Goal: Information Seeking & Learning: Check status

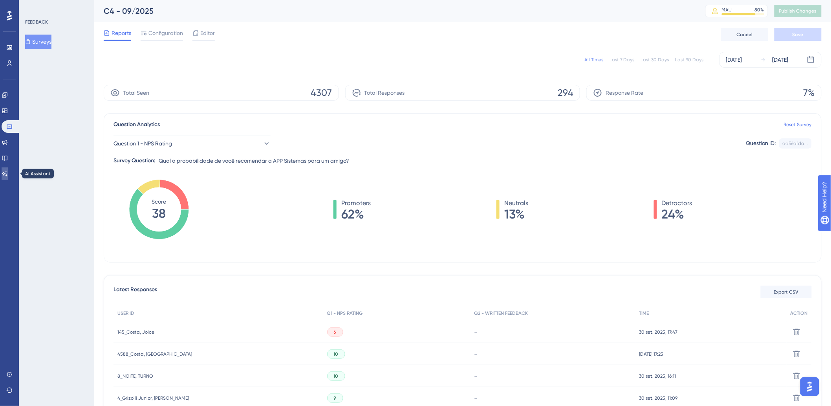
click at [8, 175] on icon at bounding box center [5, 173] width 6 height 6
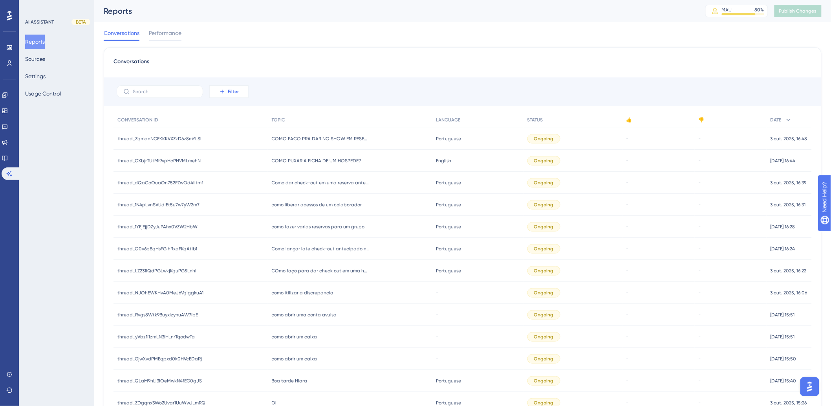
click at [222, 91] on icon at bounding box center [222, 91] width 6 height 6
click at [238, 208] on span "Date Created" at bounding box center [231, 207] width 35 height 9
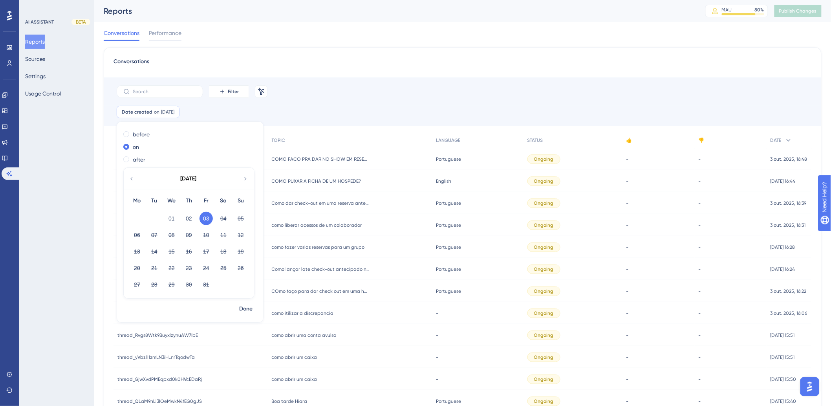
click at [132, 182] on icon at bounding box center [131, 178] width 6 height 7
click at [134, 181] on icon at bounding box center [131, 178] width 6 height 7
click at [241, 285] on button "31" at bounding box center [240, 284] width 13 height 13
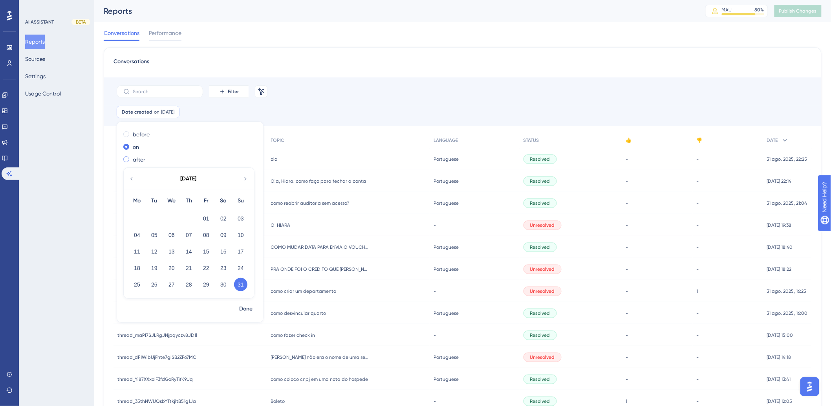
click at [130, 158] on div "after" at bounding box center [188, 159] width 130 height 9
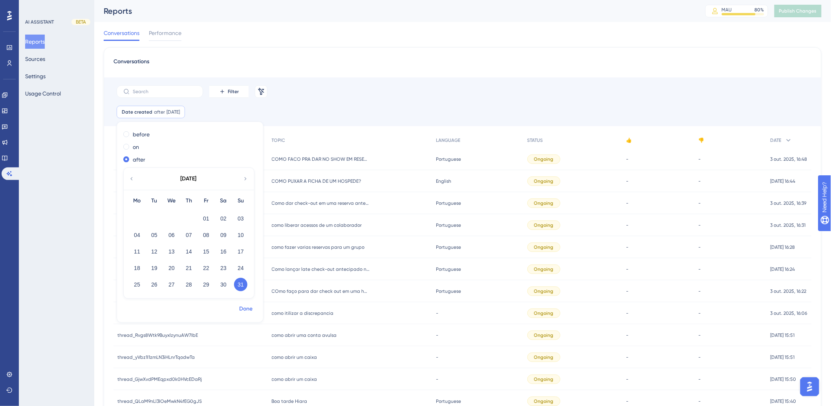
click at [245, 310] on span "Done" at bounding box center [245, 308] width 13 height 9
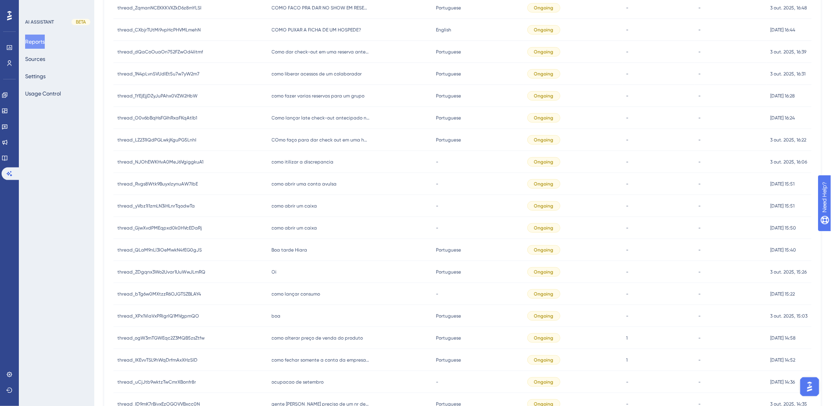
scroll to position [245, 0]
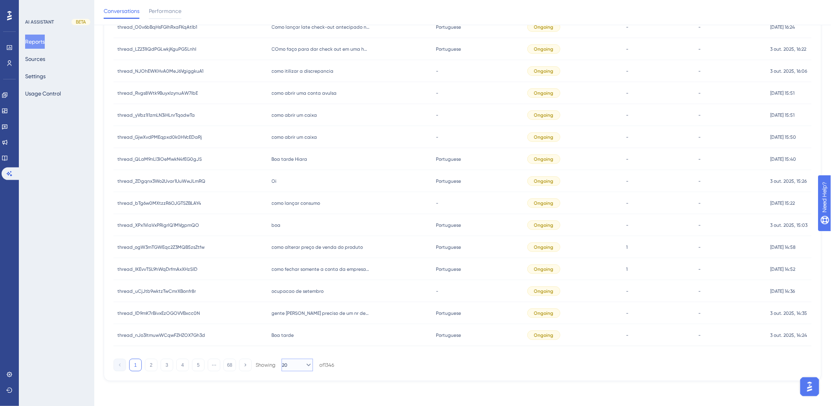
drag, startPoint x: 291, startPoint y: 363, endPoint x: 303, endPoint y: 365, distance: 11.9
click at [287, 363] on span "20" at bounding box center [284, 365] width 5 height 6
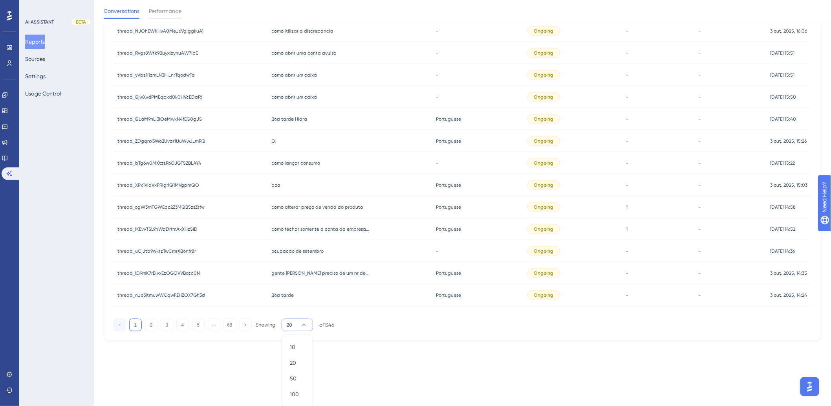
scroll to position [287, 0]
click at [297, 392] on span "100" at bounding box center [294, 392] width 9 height 9
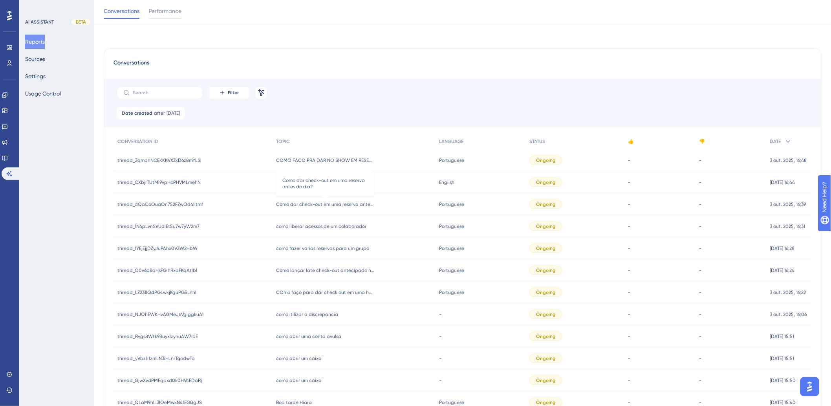
scroll to position [0, 0]
click at [789, 140] on icon at bounding box center [788, 140] width 8 height 8
click at [782, 139] on div "DATE" at bounding box center [789, 140] width 46 height 16
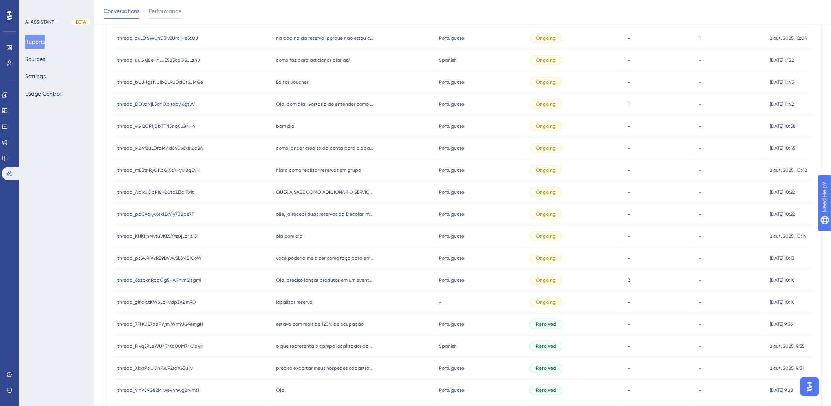
scroll to position [2004, 0]
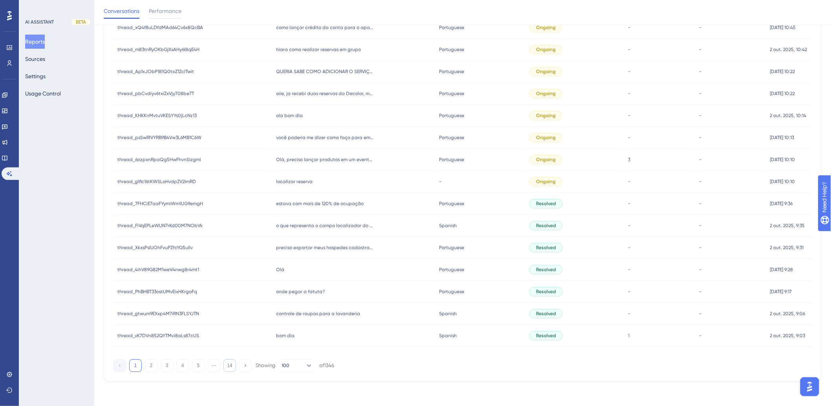
click at [231, 367] on button "14" at bounding box center [229, 365] width 13 height 13
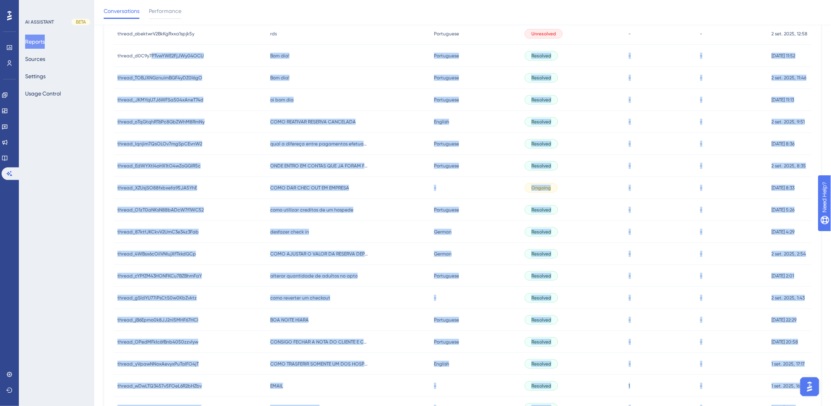
scroll to position [0, 0]
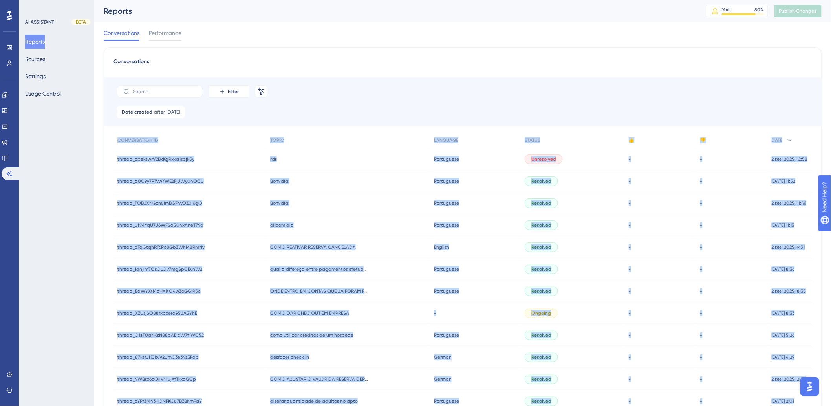
drag, startPoint x: 810, startPoint y: 335, endPoint x: 110, endPoint y: 138, distance: 727.1
copy div "LOREMIPSUMDO SI AMETC ADIPISCI ELITSE 👍 👎 DOEI tempor_incididU0UtLaBore0etdo0m …"
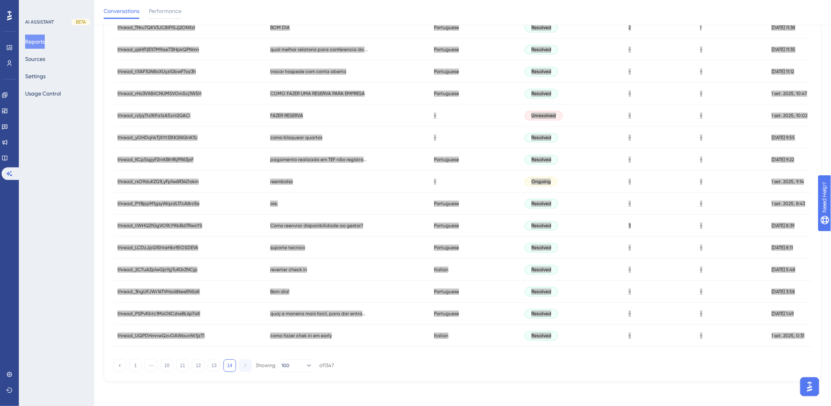
scroll to position [839, 0]
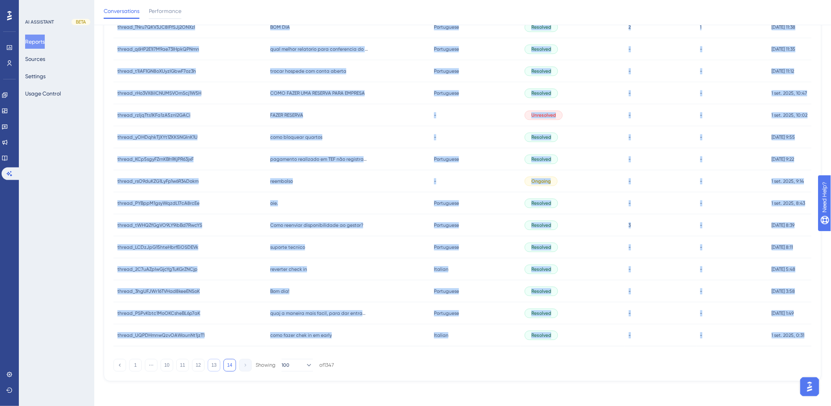
click at [214, 363] on button "13" at bounding box center [214, 365] width 13 height 13
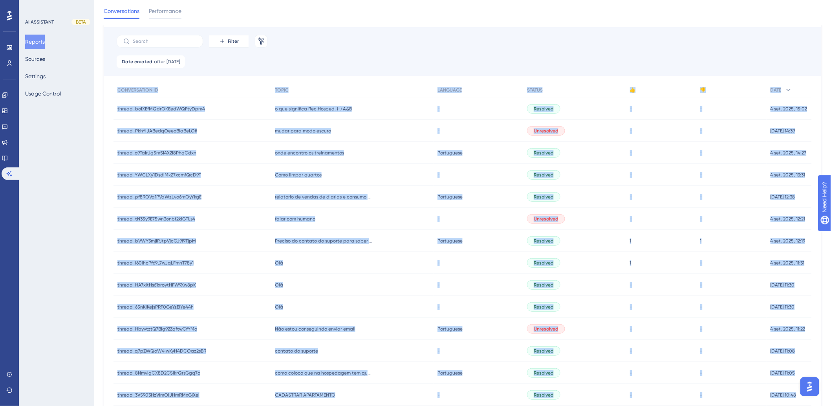
scroll to position [0, 0]
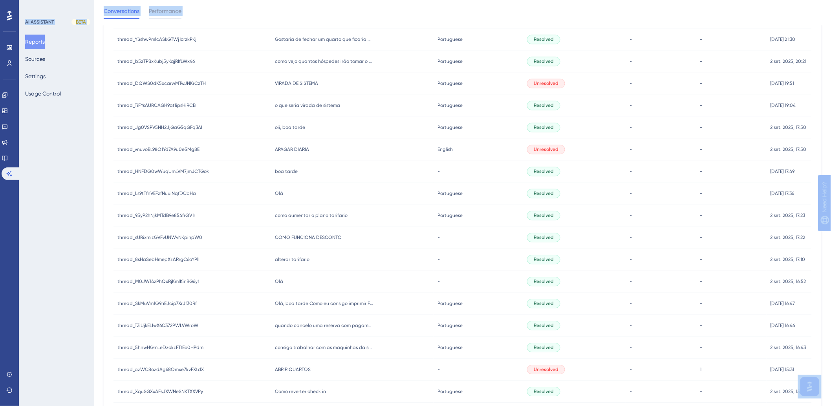
scroll to position [2004, 0]
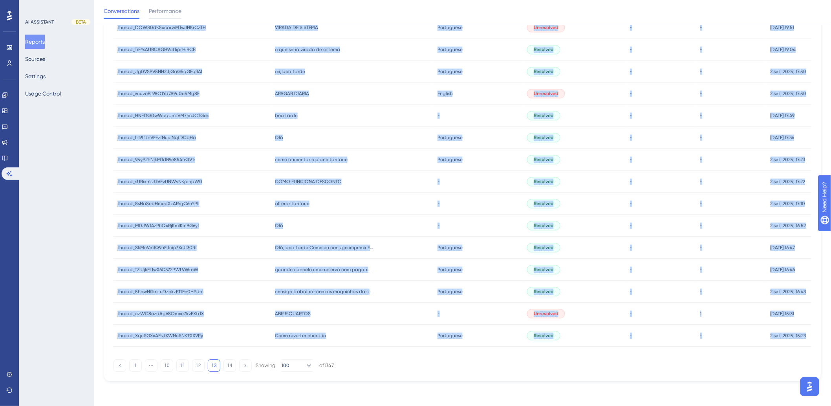
drag, startPoint x: 228, startPoint y: 156, endPoint x: 811, endPoint y: 331, distance: 608.5
copy div "thread_boIXEfMQdrOKEedWQFtyDpm4 thread_boIXEfMQdrOKEedWQFtyDpm4 o que significa…"
click at [195, 364] on button "12" at bounding box center [198, 365] width 13 height 13
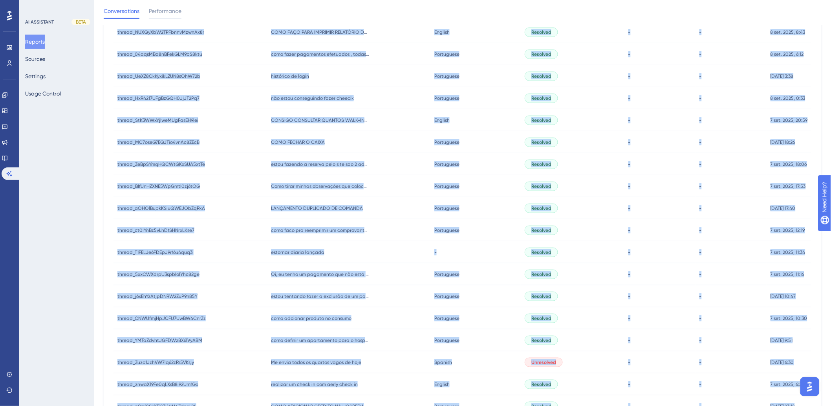
scroll to position [0, 0]
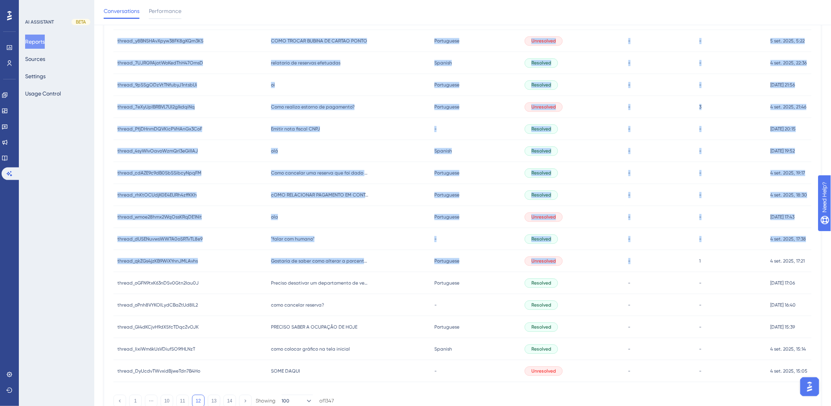
scroll to position [2004, 0]
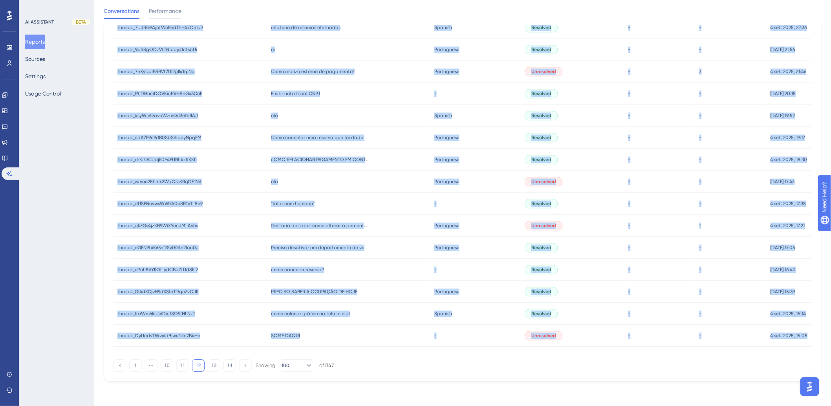
drag, startPoint x: 106, startPoint y: 157, endPoint x: 809, endPoint y: 334, distance: 725.3
copy div "loremi_dolOR0sItaMET25coN28aDip elitse_doeIU8tEmpORI58utL54eTdo magnaa eni adm …"
click at [184, 365] on button "11" at bounding box center [182, 365] width 13 height 13
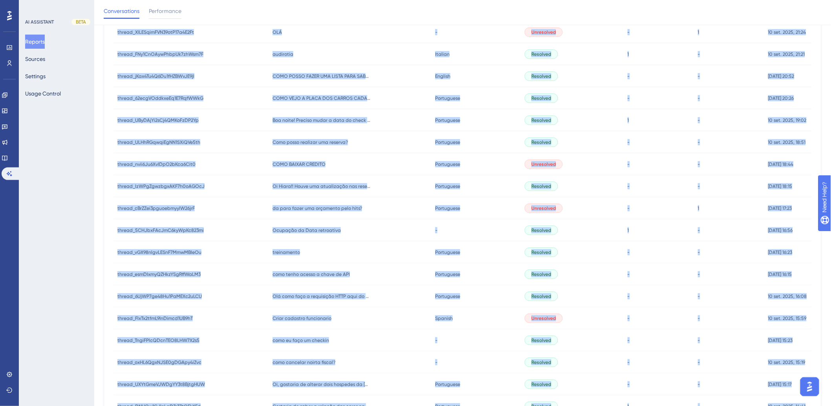
scroll to position [0, 0]
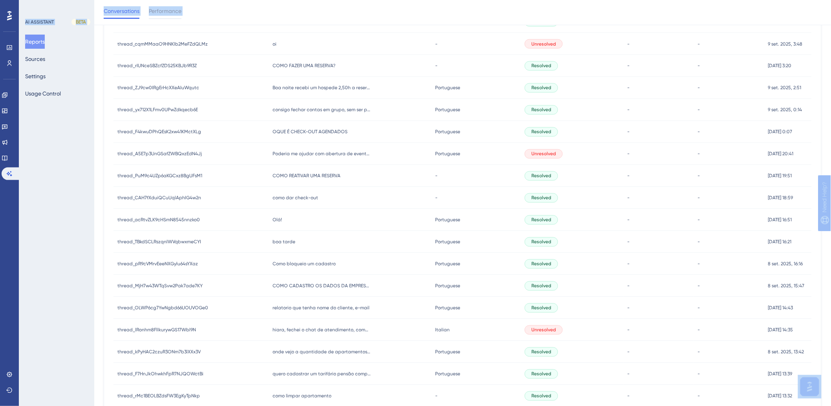
scroll to position [2004, 0]
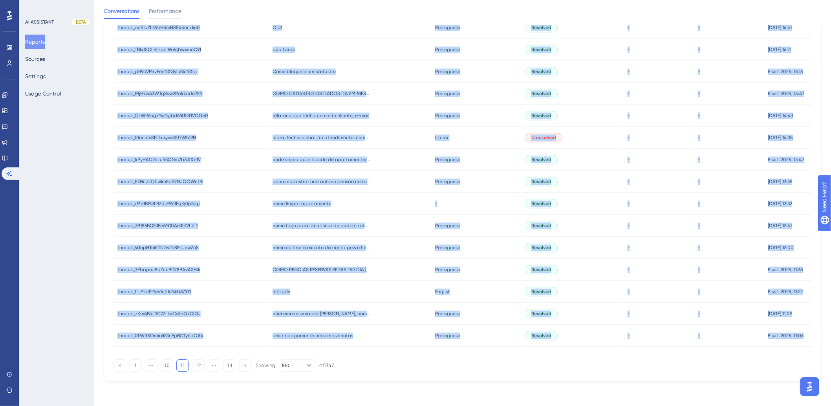
drag, startPoint x: 109, startPoint y: 159, endPoint x: 809, endPoint y: 334, distance: 721.4
copy div "loremi_DOlo8S96AmEtcOnsEcTETuRa elitse_DOei9T62InCidIduNtUTLaBo Etdolorem al en…"
click at [165, 363] on button "10" at bounding box center [167, 365] width 13 height 13
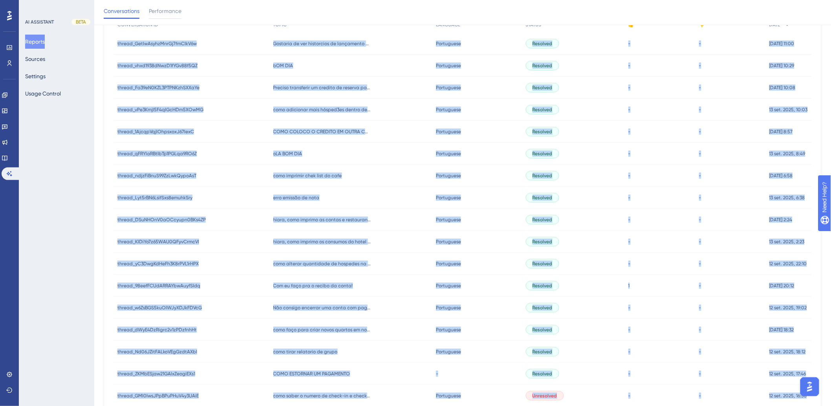
scroll to position [0, 0]
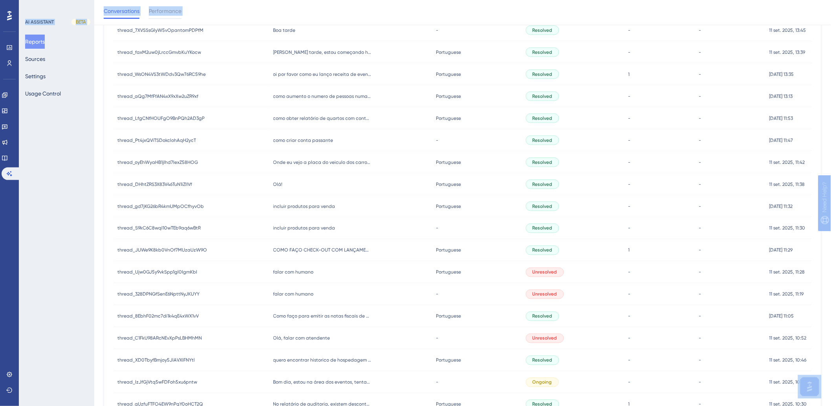
scroll to position [2004, 0]
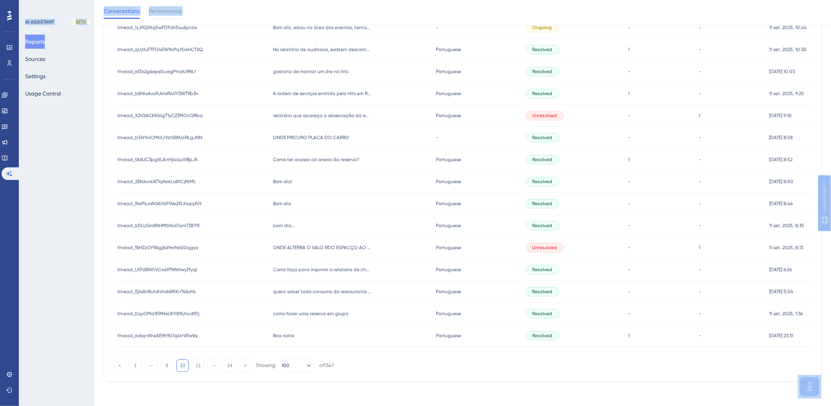
drag, startPoint x: 110, startPoint y: 159, endPoint x: 811, endPoint y: 333, distance: 721.8
copy div "loremi_DolOrSitamEtcOn2adIPiS3e seddoe_TemPoRinciDidUn2utLAbO2e Dolorema al eni…"
click at [163, 362] on button "9" at bounding box center [167, 365] width 13 height 13
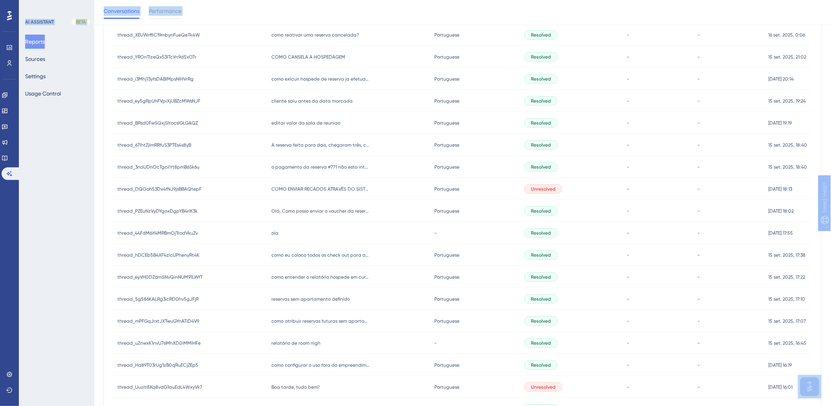
scroll to position [0, 0]
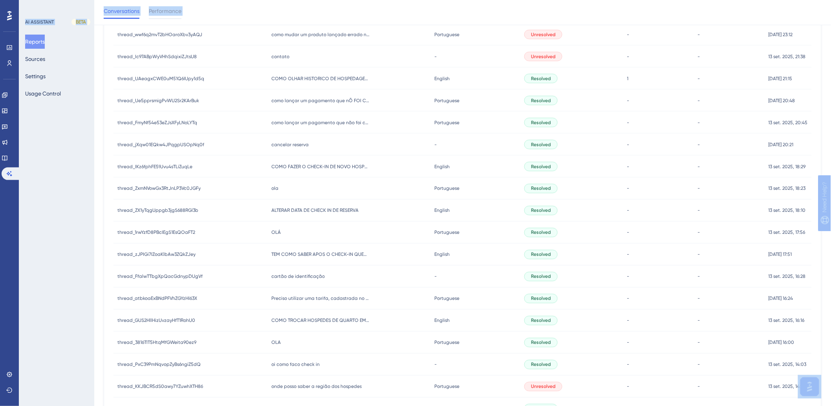
scroll to position [2004, 0]
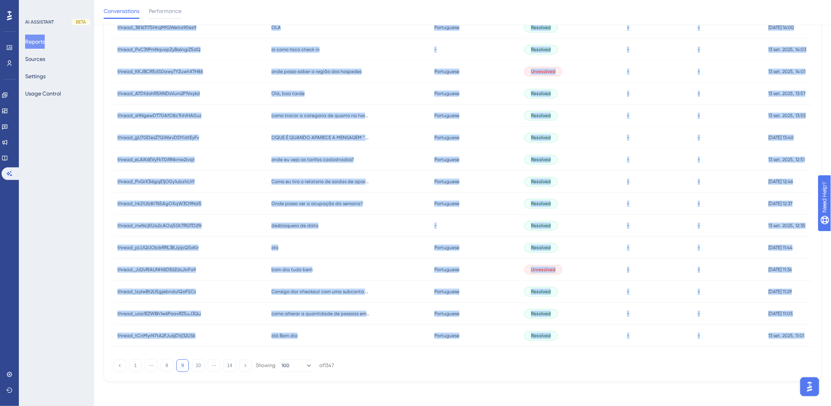
drag, startPoint x: 112, startPoint y: 155, endPoint x: 810, endPoint y: 340, distance: 722.4
copy div "loremi_DOLOrsITA6cOn9a8ELItSedD eiusmo_TEMPorINC6uTl5e1DOLoRemA ali eni Adminim…"
click at [167, 364] on button "8" at bounding box center [167, 365] width 13 height 13
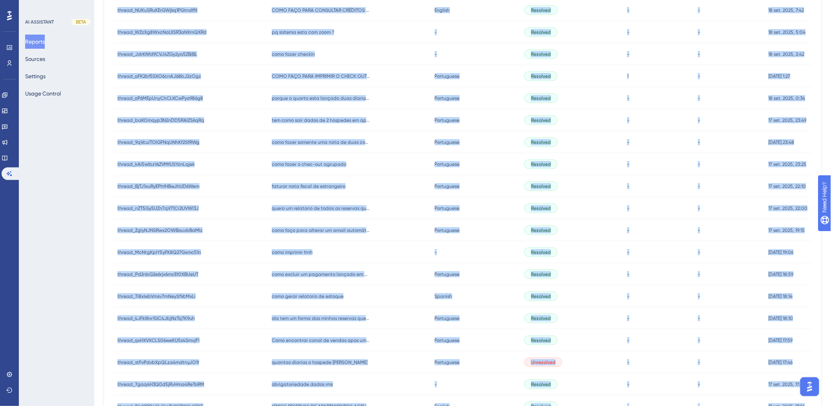
scroll to position [0, 0]
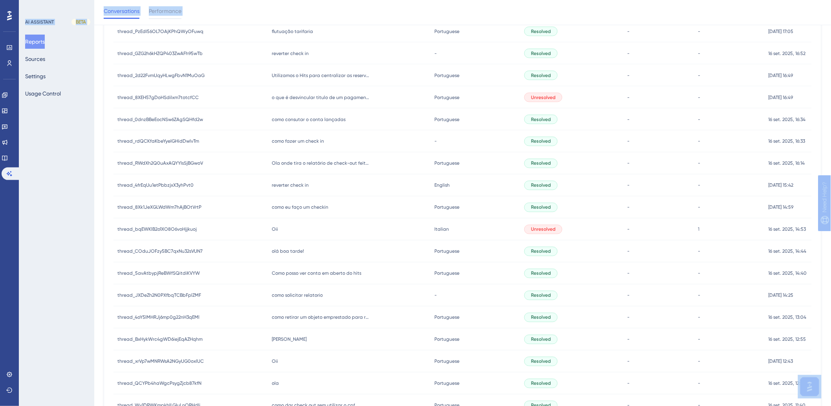
scroll to position [2004, 0]
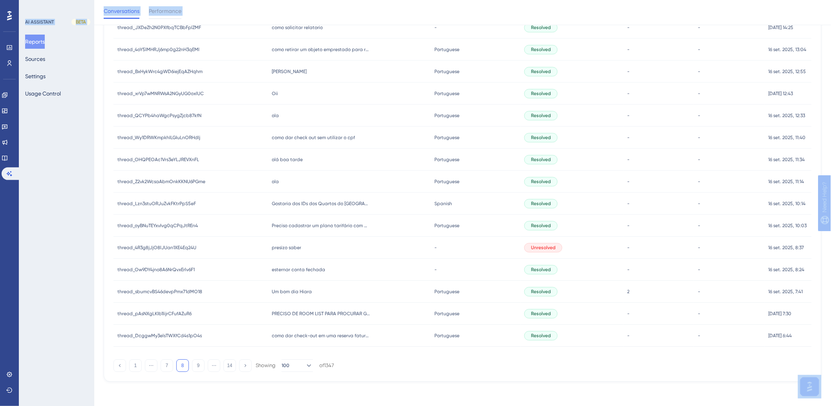
drag, startPoint x: 111, startPoint y: 159, endPoint x: 806, endPoint y: 339, distance: 717.9
copy div "loremi_dO9sITaMe24Co25AdI5ElItS doeius_tE3iNCiDi20Ut89LaB2EtDoL MAGN ALIQUAENI …"
click at [169, 368] on button "7" at bounding box center [167, 365] width 13 height 13
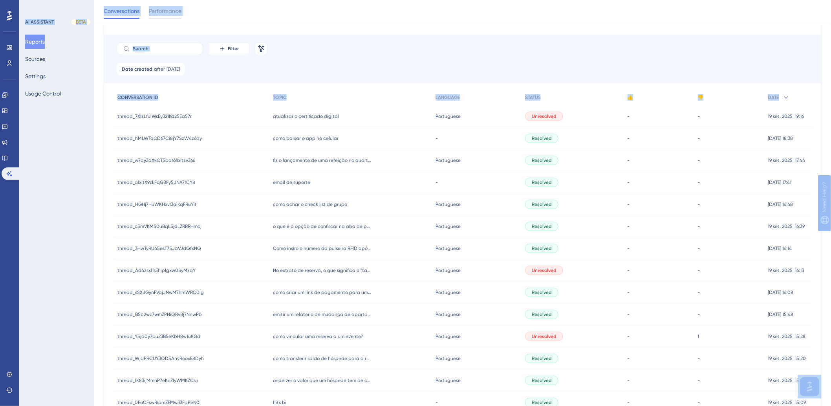
scroll to position [0, 0]
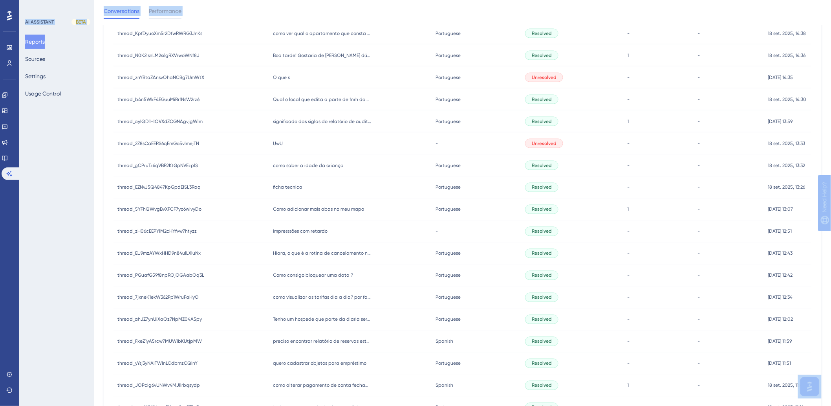
scroll to position [2004, 0]
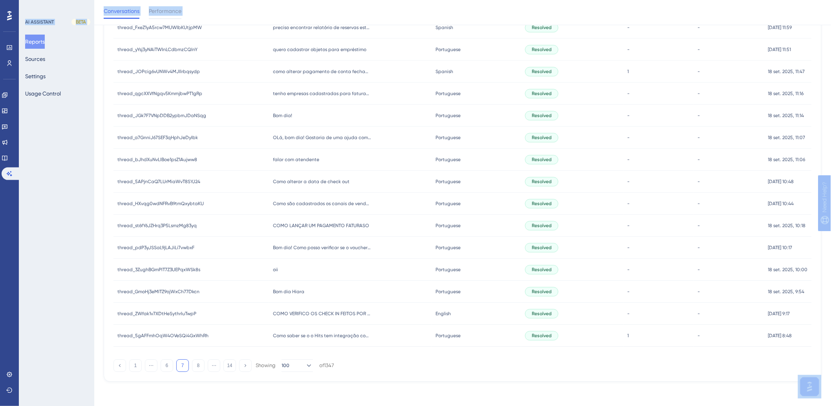
drag, startPoint x: 104, startPoint y: 159, endPoint x: 810, endPoint y: 329, distance: 726.2
copy div "loremi_8DolOrsiTaMe090Co09Ad75e seddoe_0TemPoriNcId017Ut32La87e doloremag a eni…"
click at [163, 365] on button "6" at bounding box center [167, 365] width 13 height 13
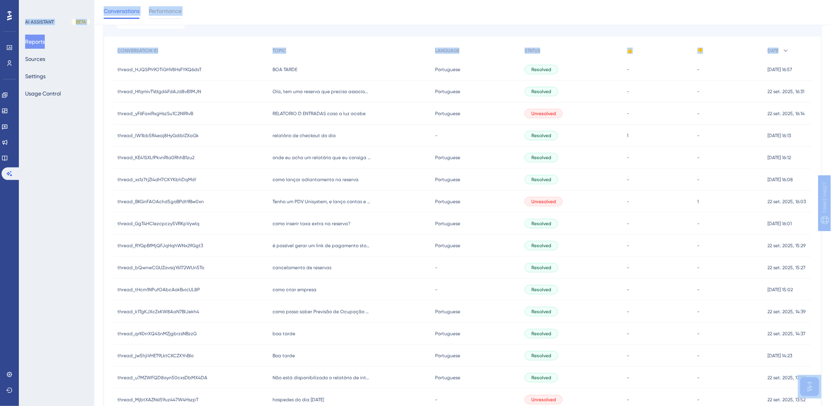
scroll to position [0, 0]
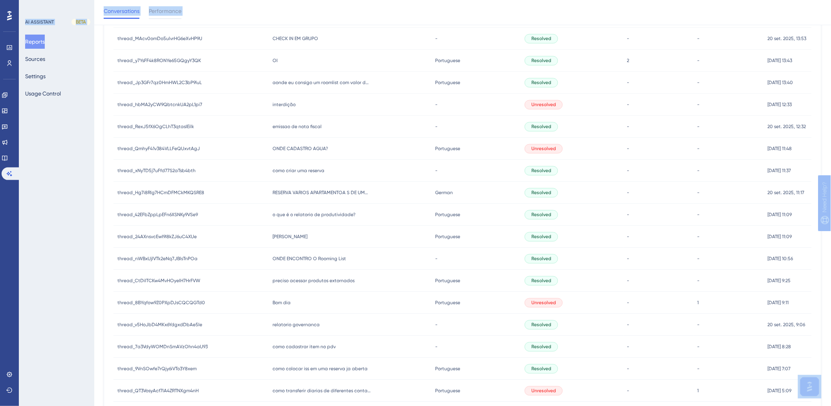
scroll to position [2004, 0]
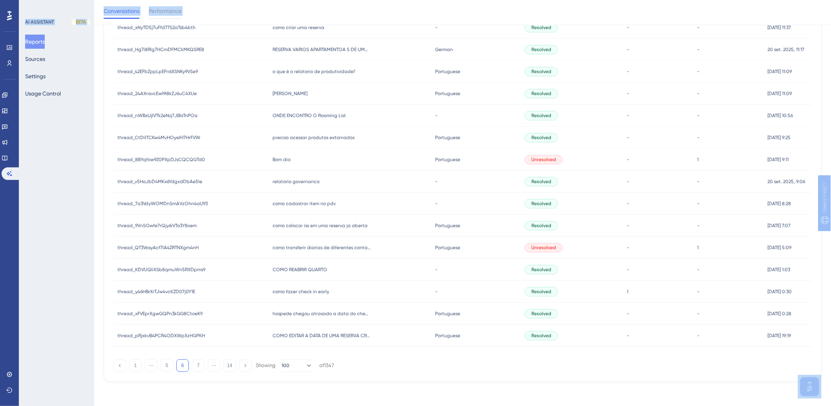
drag, startPoint x: 149, startPoint y: 159, endPoint x: 809, endPoint y: 332, distance: 682.2
copy div "loremi_DOLORs8AMeTCO6AdIPIS2elI seddoe_TEMPOr3INcIDI2UtLABO7etD MAG ALIQU ENI A…"
click at [164, 365] on button "5" at bounding box center [167, 365] width 13 height 13
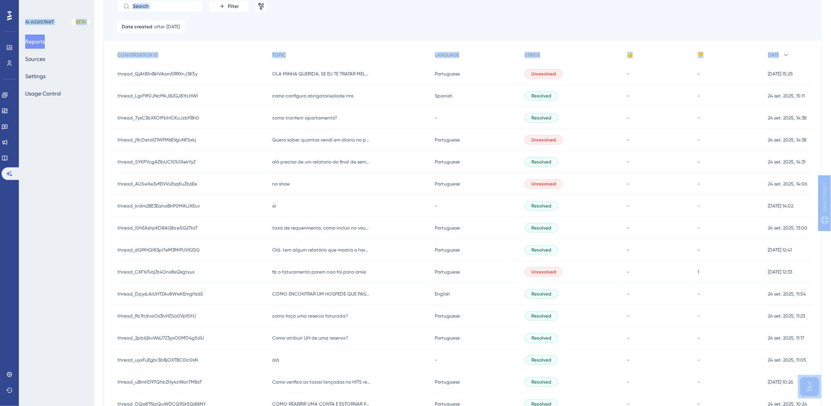
scroll to position [0, 0]
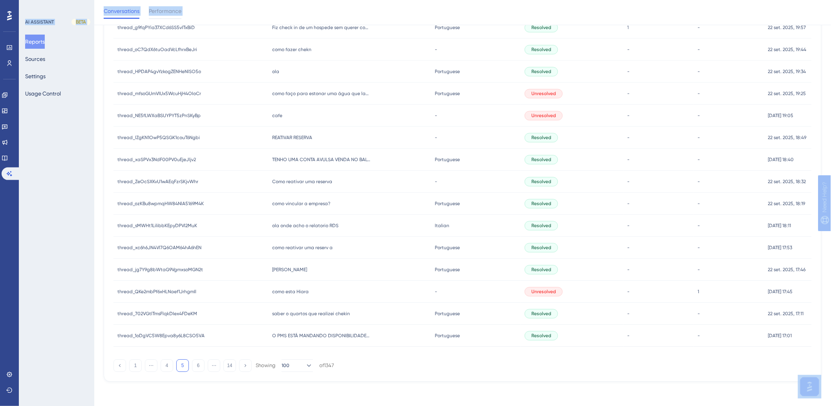
scroll to position [2004, 6]
drag, startPoint x: 127, startPoint y: 159, endPoint x: 802, endPoint y: 339, distance: 698.9
copy div "thread_QjAtB1nBkIVAom5RRXnJ3K5y thread_QjAtB1nBkIVAom5RRXnJ3K5y OLA MINHA QUERI…"
click at [161, 364] on button "4" at bounding box center [167, 365] width 13 height 13
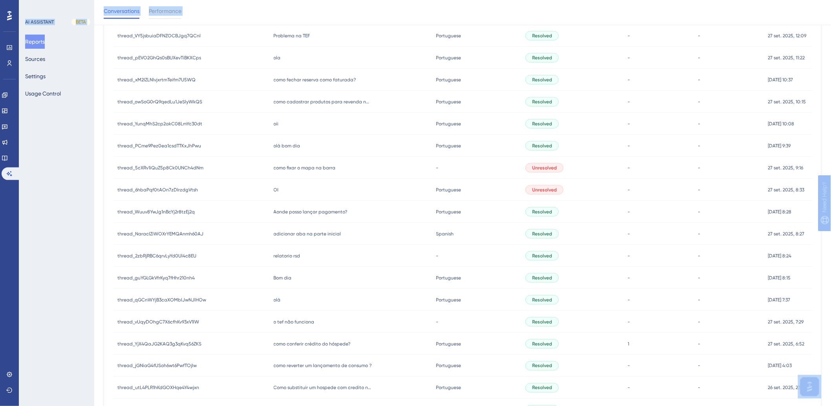
scroll to position [0, 6]
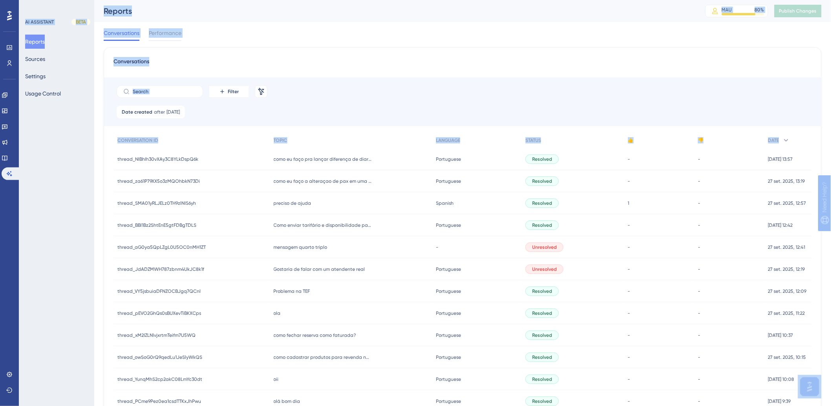
click at [114, 161] on div "thread_NIBhIh30vXAy3C8YLkDspQ6k thread_NIBhIh30vXAy3C8YLkDspQ6k" at bounding box center [192, 159] width 156 height 22
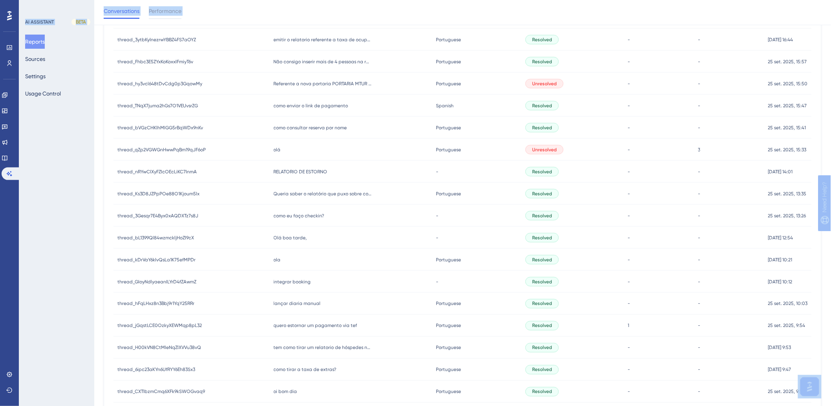
scroll to position [2004, 6]
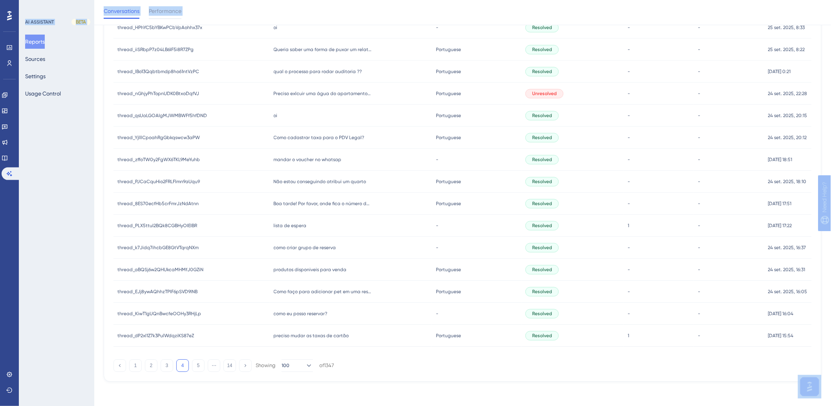
drag, startPoint x: 112, startPoint y: 159, endPoint x: 802, endPoint y: 336, distance: 712.8
click at [161, 367] on button "3" at bounding box center [167, 365] width 13 height 13
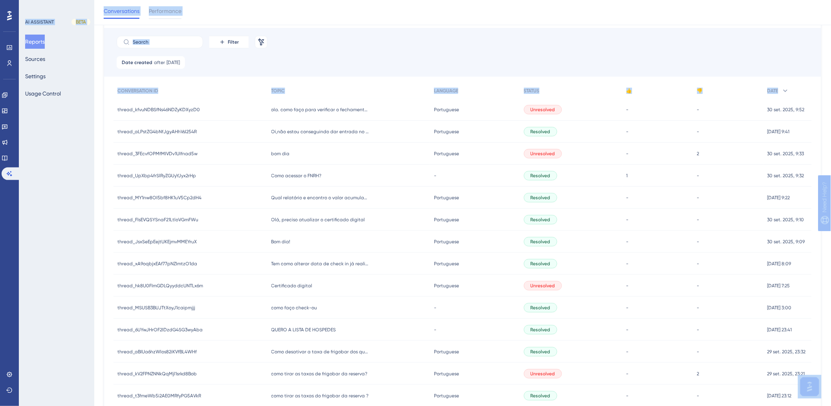
scroll to position [0, 6]
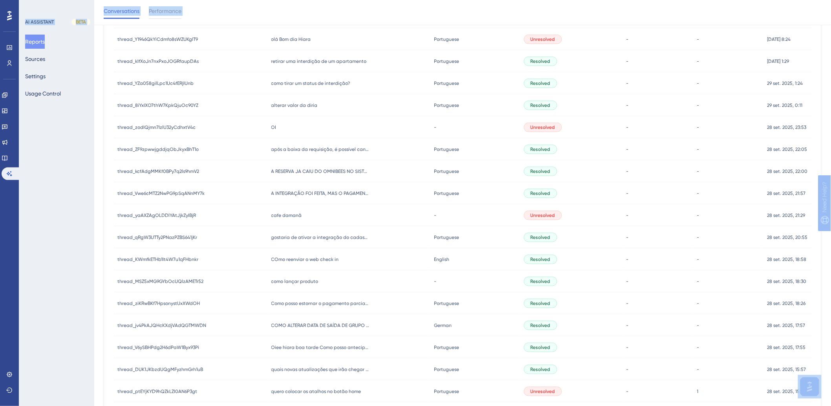
scroll to position [2004, 6]
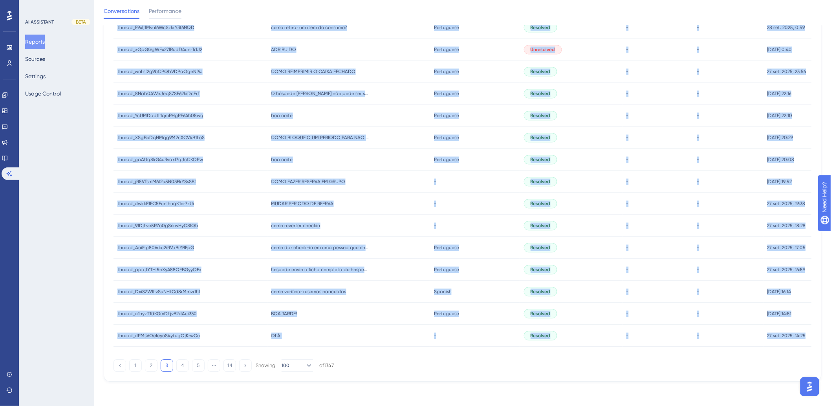
drag, startPoint x: 103, startPoint y: 160, endPoint x: 804, endPoint y: 336, distance: 722.4
click at [145, 368] on button "2" at bounding box center [151, 365] width 13 height 13
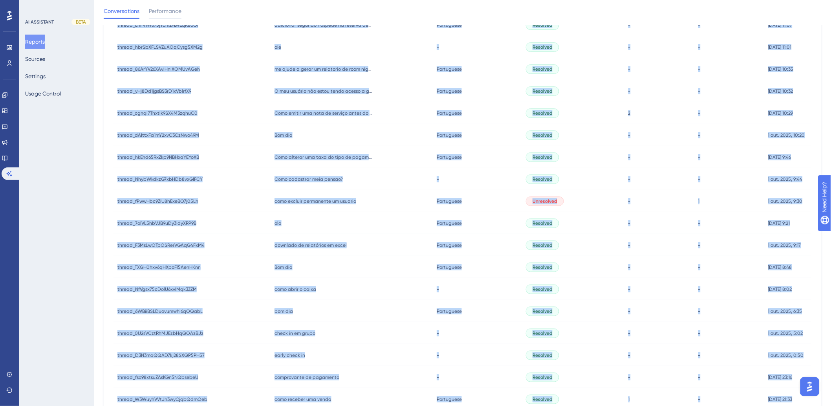
scroll to position [1306, 6]
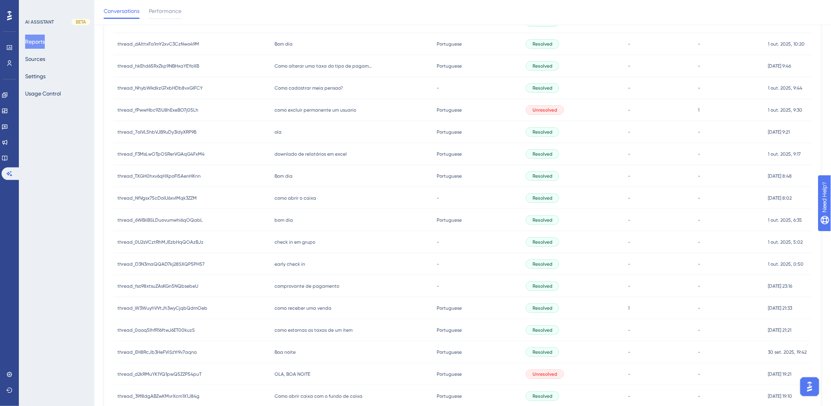
click at [79, 209] on div "AI ASSISTANT BETA Reports Sources Settings Usage Control" at bounding box center [56, 203] width 75 height 406
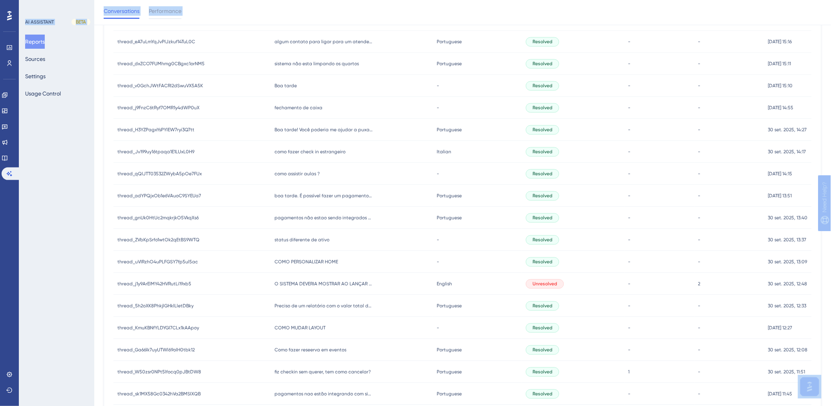
scroll to position [2004, 6]
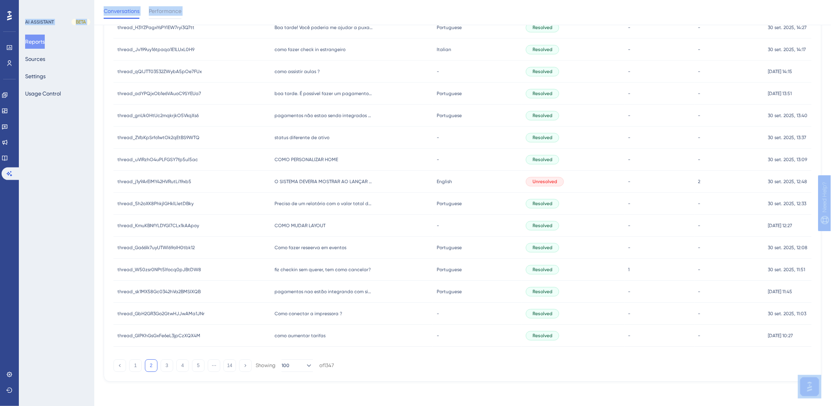
drag, startPoint x: 104, startPoint y: 112, endPoint x: 803, endPoint y: 335, distance: 733.7
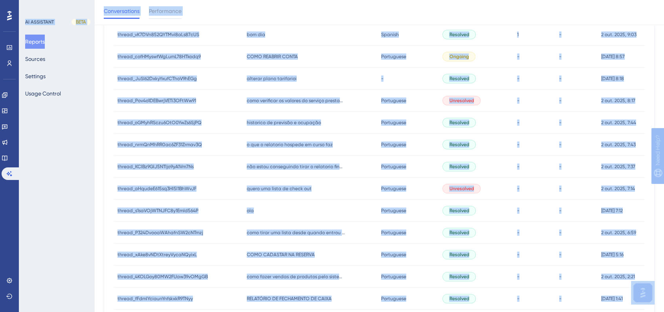
scroll to position [0, 6]
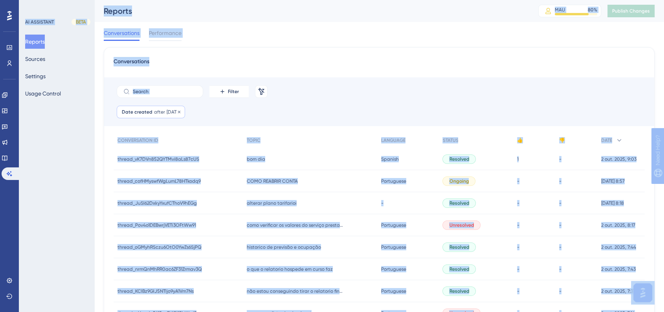
click at [169, 111] on span "[DATE]" at bounding box center [173, 112] width 13 height 6
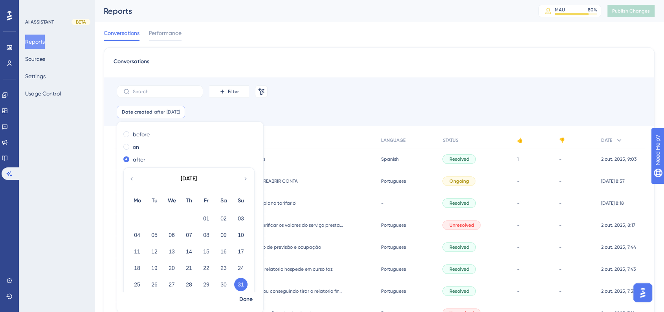
click at [242, 176] on icon at bounding box center [245, 178] width 6 height 7
click at [123, 148] on div "on" at bounding box center [188, 146] width 130 height 9
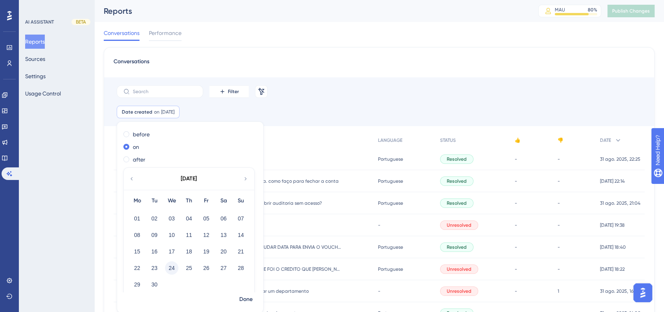
click at [167, 264] on button "24" at bounding box center [171, 267] width 13 height 13
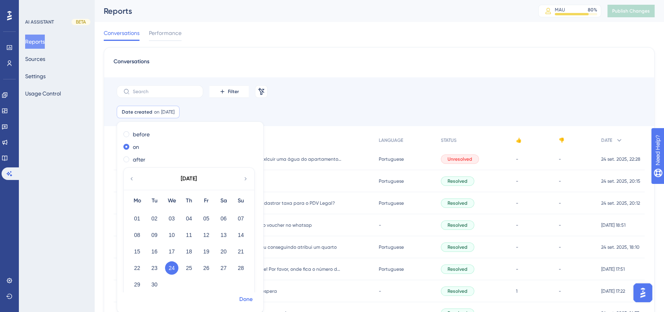
click at [239, 299] on span "Done" at bounding box center [245, 299] width 13 height 9
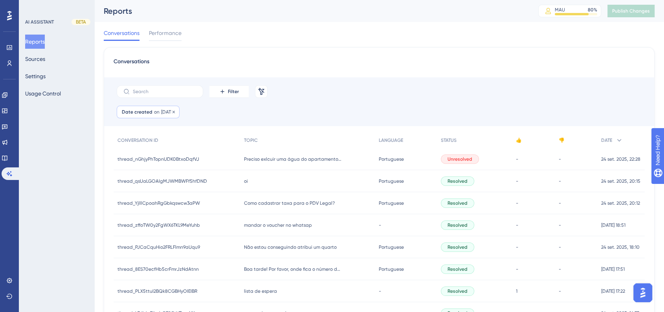
click at [141, 114] on span "Date created" at bounding box center [137, 112] width 31 height 6
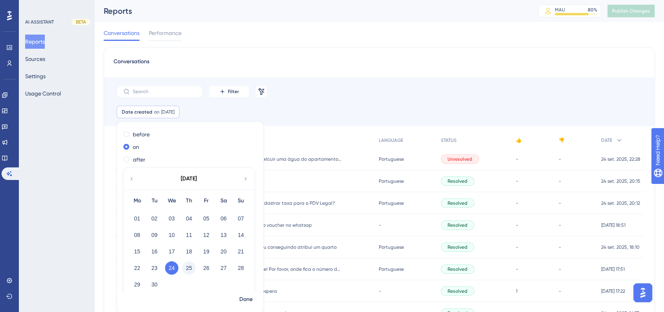
click at [187, 269] on button "25" at bounding box center [188, 267] width 13 height 13
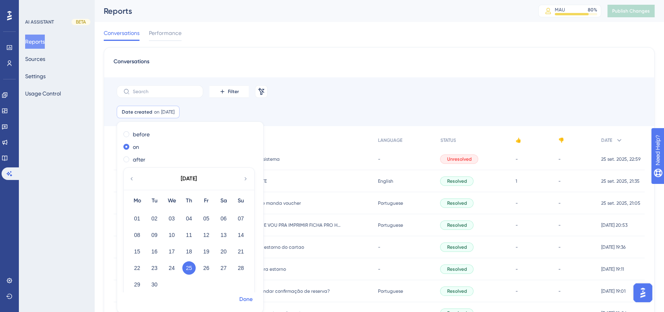
click at [239, 299] on span "Done" at bounding box center [245, 299] width 13 height 9
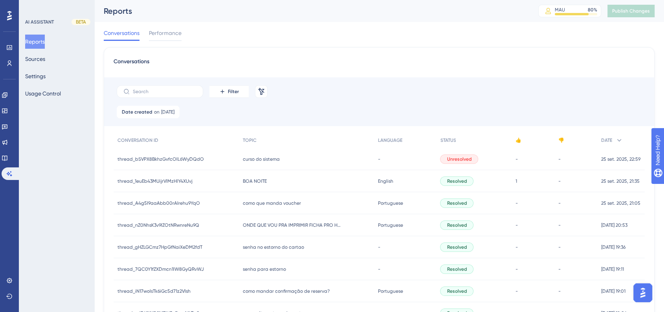
drag, startPoint x: 160, startPoint y: 115, endPoint x: 162, endPoint y: 120, distance: 5.3
click at [161, 115] on span "[DATE]" at bounding box center [167, 112] width 13 height 6
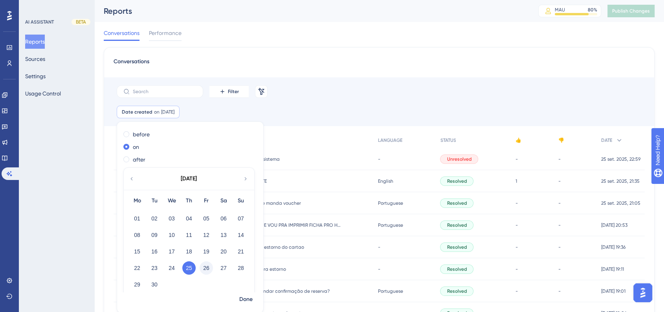
click at [200, 267] on button "26" at bounding box center [206, 267] width 13 height 13
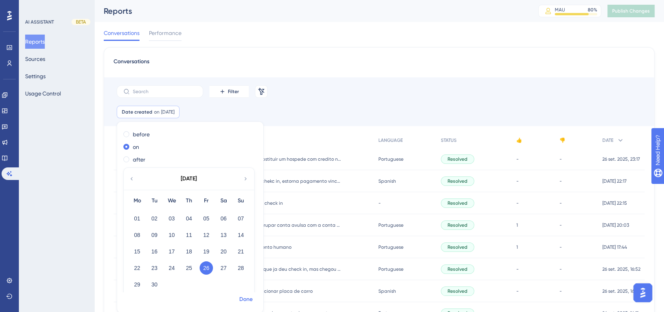
click at [242, 297] on span "Done" at bounding box center [245, 299] width 13 height 9
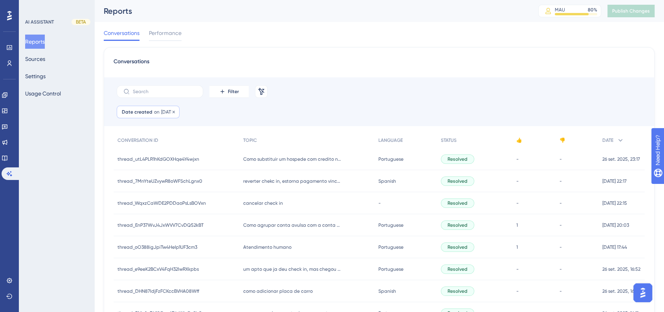
drag, startPoint x: 165, startPoint y: 112, endPoint x: 166, endPoint y: 117, distance: 5.7
click at [165, 112] on span "[DATE]" at bounding box center [167, 112] width 13 height 6
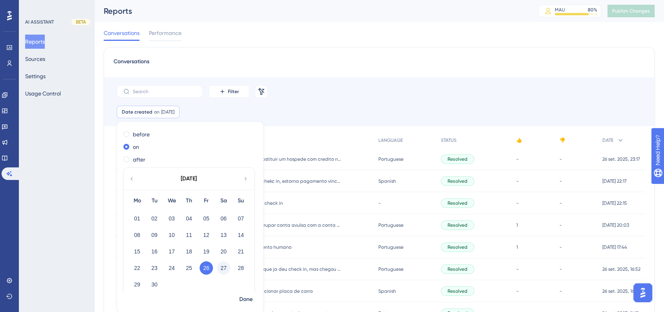
click at [218, 267] on button "27" at bounding box center [223, 267] width 13 height 13
click at [240, 301] on span "Done" at bounding box center [245, 299] width 13 height 9
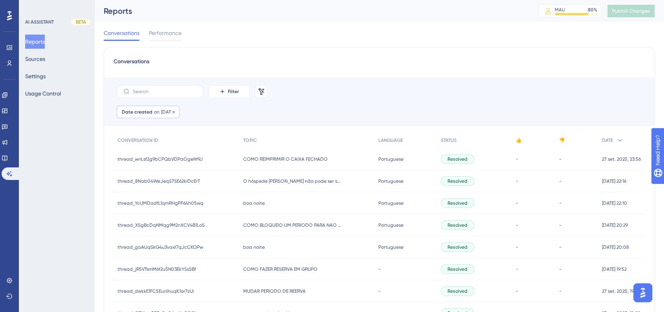
click at [139, 110] on span "Date created" at bounding box center [137, 112] width 31 height 6
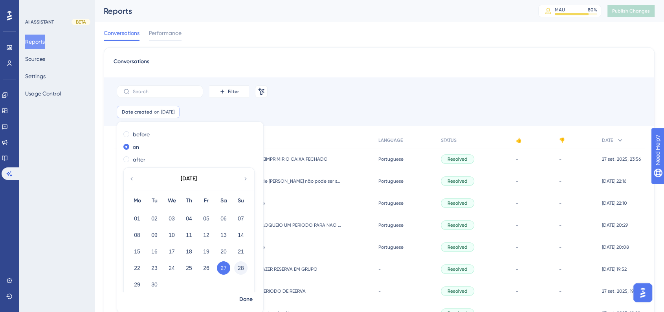
click at [234, 267] on button "28" at bounding box center [240, 267] width 13 height 13
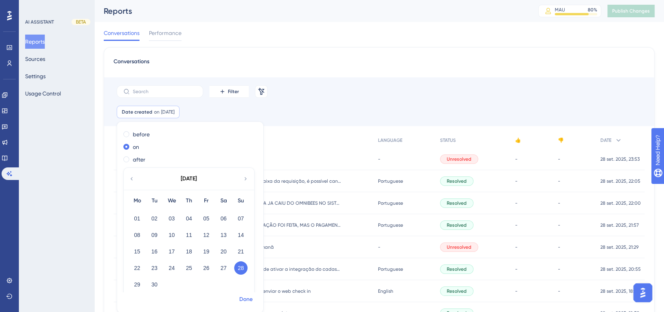
click at [239, 302] on span "Done" at bounding box center [245, 299] width 13 height 9
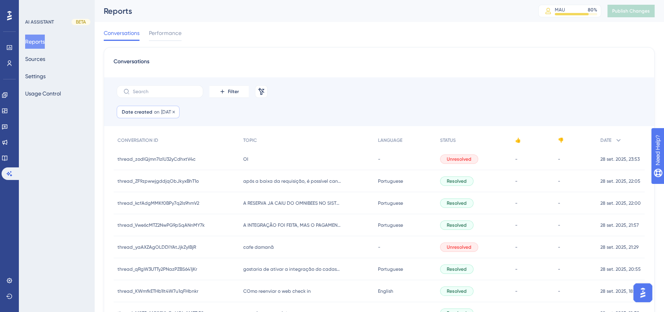
drag, startPoint x: 167, startPoint y: 114, endPoint x: 170, endPoint y: 117, distance: 4.5
click at [167, 114] on span "[DATE]" at bounding box center [167, 112] width 13 height 6
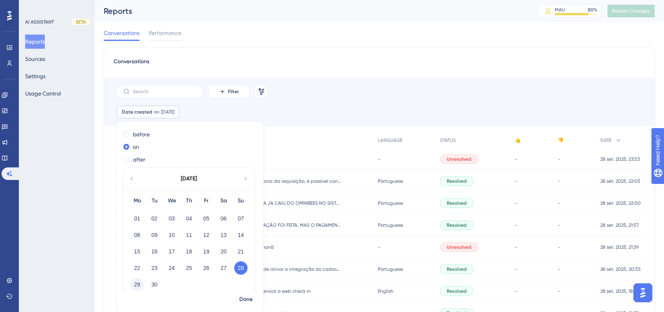
click at [133, 281] on button "29" at bounding box center [136, 284] width 13 height 13
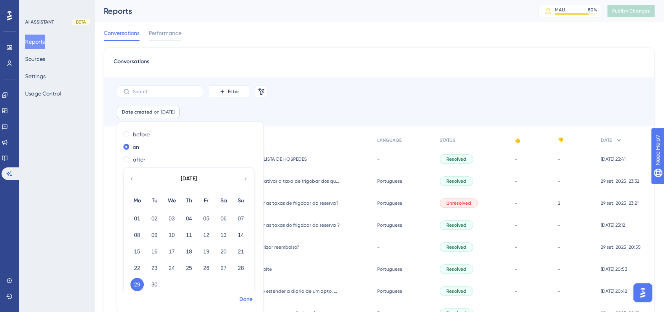
click at [239, 297] on span "Done" at bounding box center [245, 299] width 13 height 9
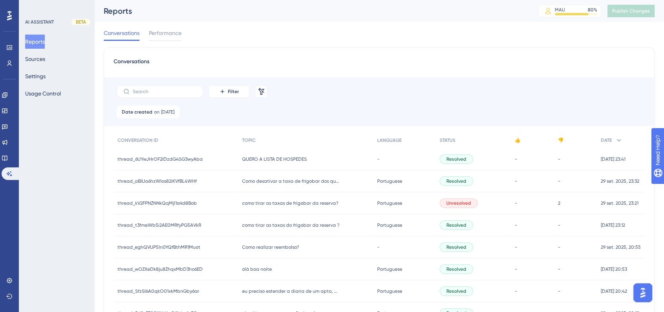
click at [154, 111] on span "on" at bounding box center [156, 112] width 5 height 6
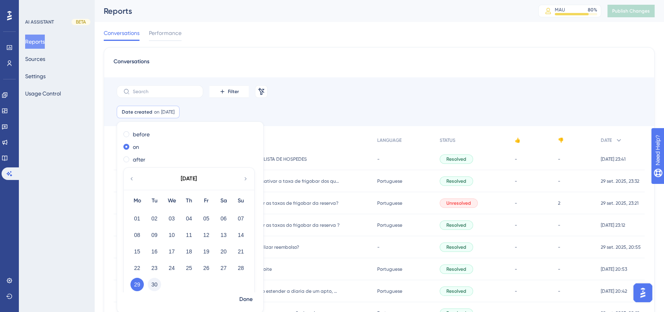
click at [148, 285] on button "30" at bounding box center [154, 284] width 13 height 13
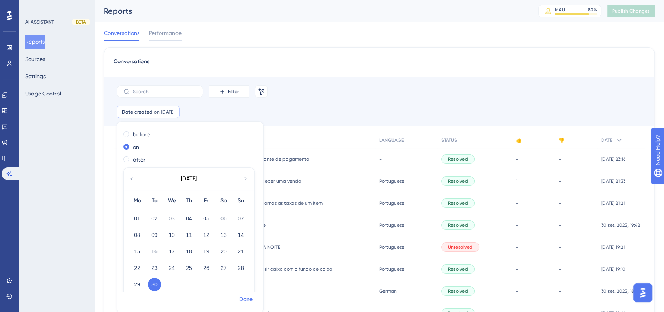
click at [240, 302] on span "Done" at bounding box center [245, 299] width 13 height 9
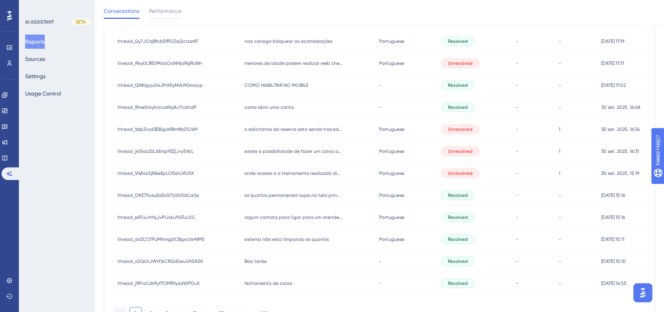
scroll to position [339, 6]
